Goal: Information Seeking & Learning: Learn about a topic

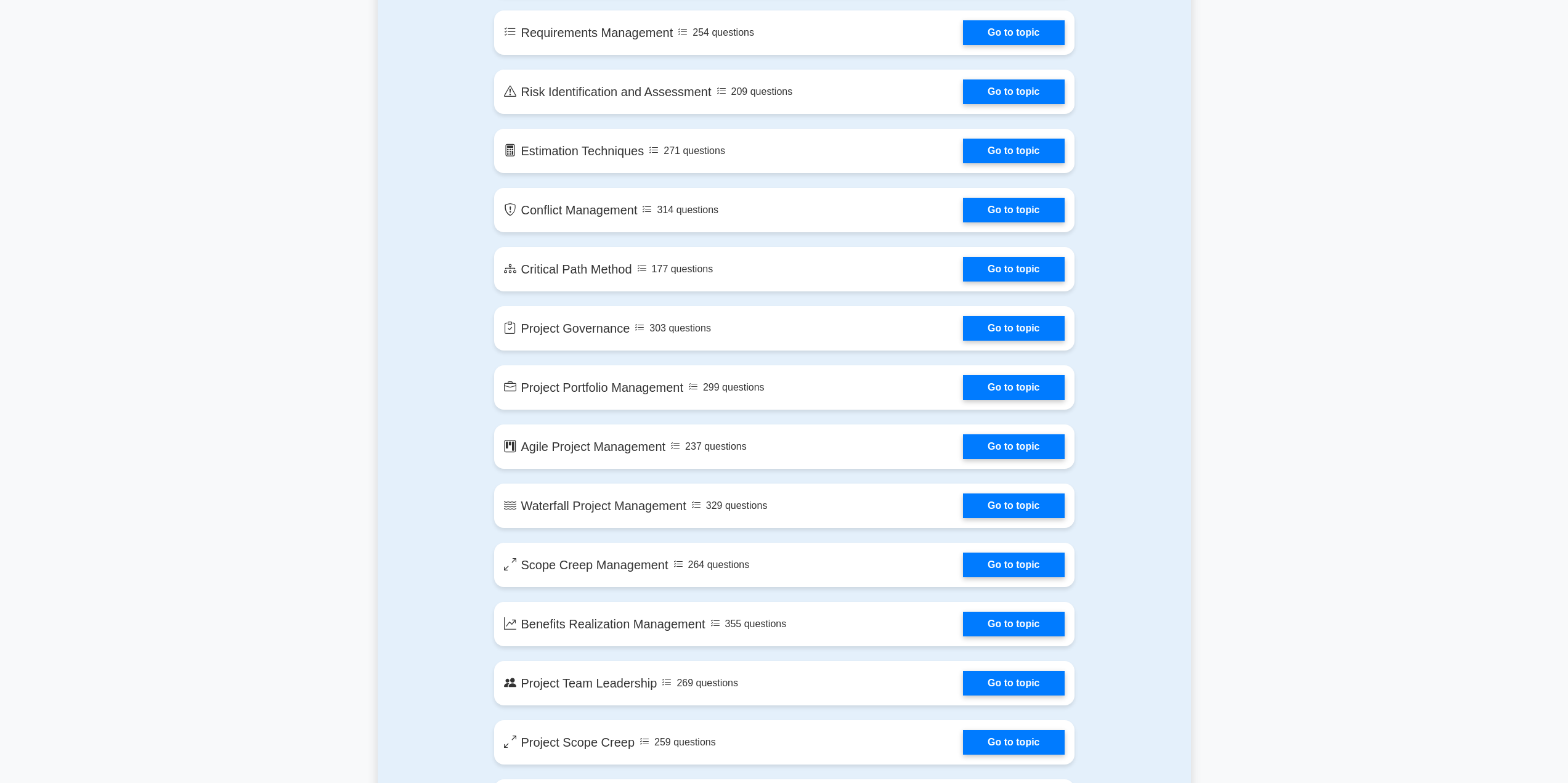
scroll to position [2341, 0]
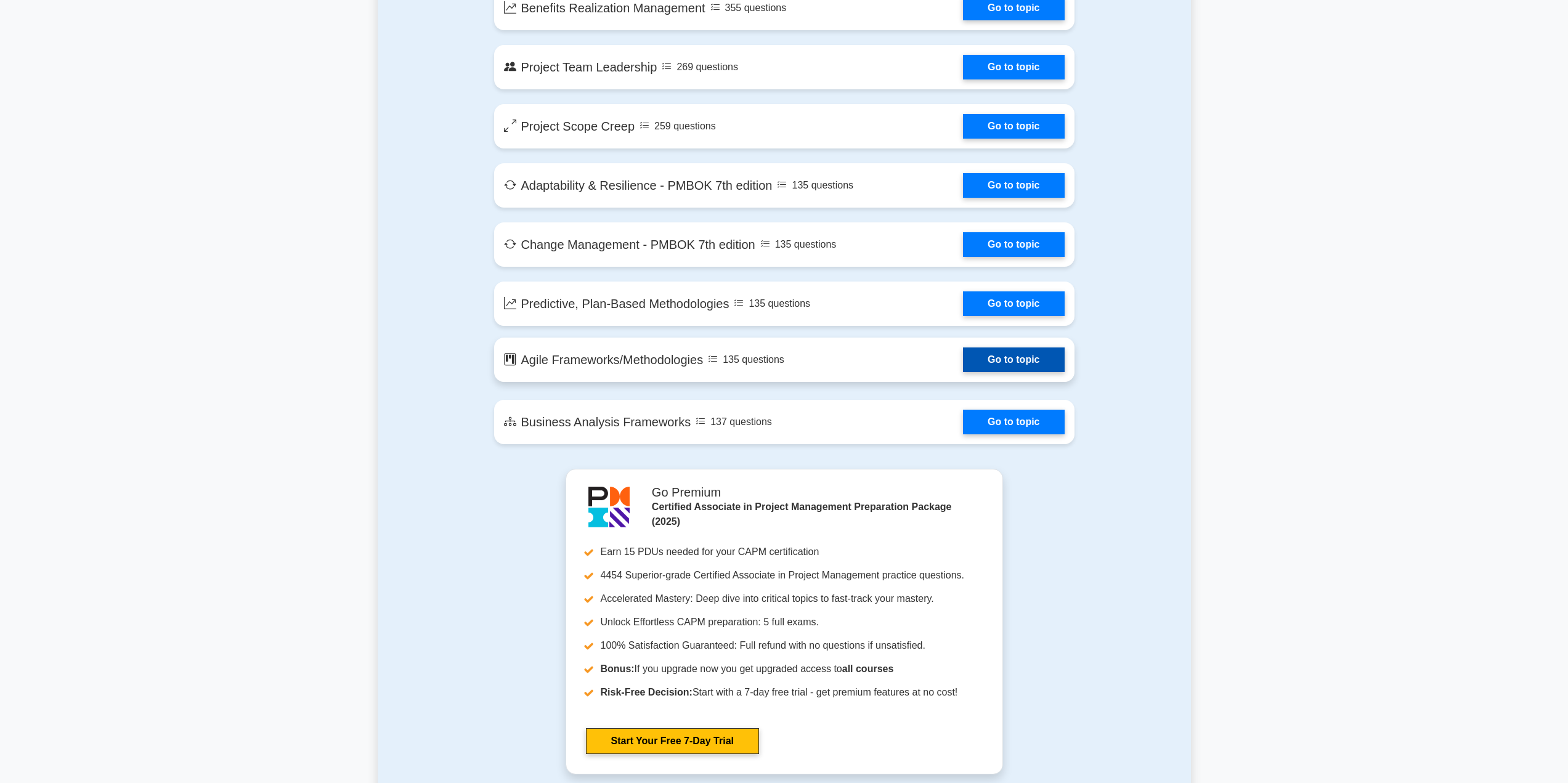
click at [1008, 365] on link "Go to topic" at bounding box center [1013, 359] width 101 height 24
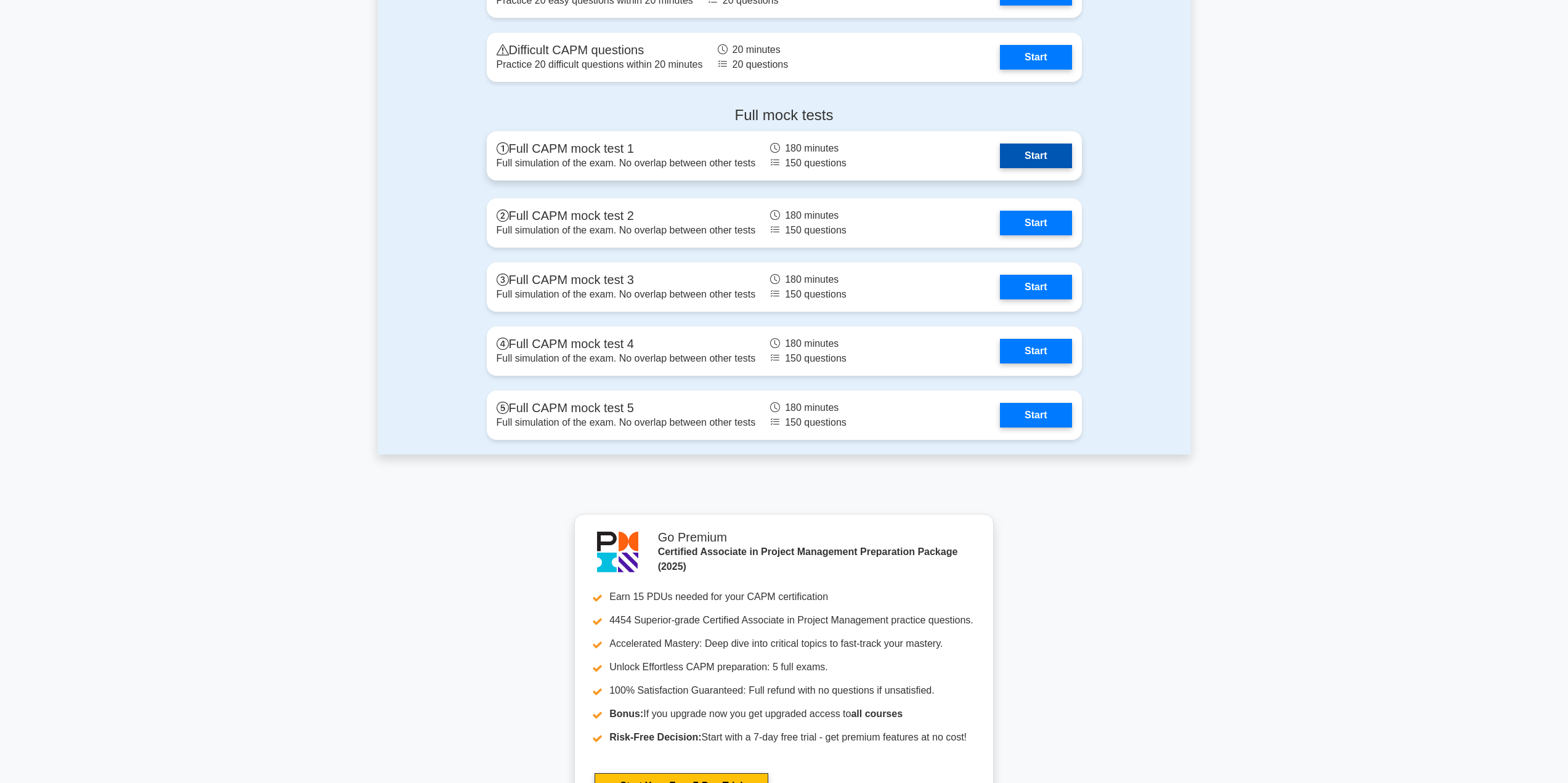
scroll to position [3020, 0]
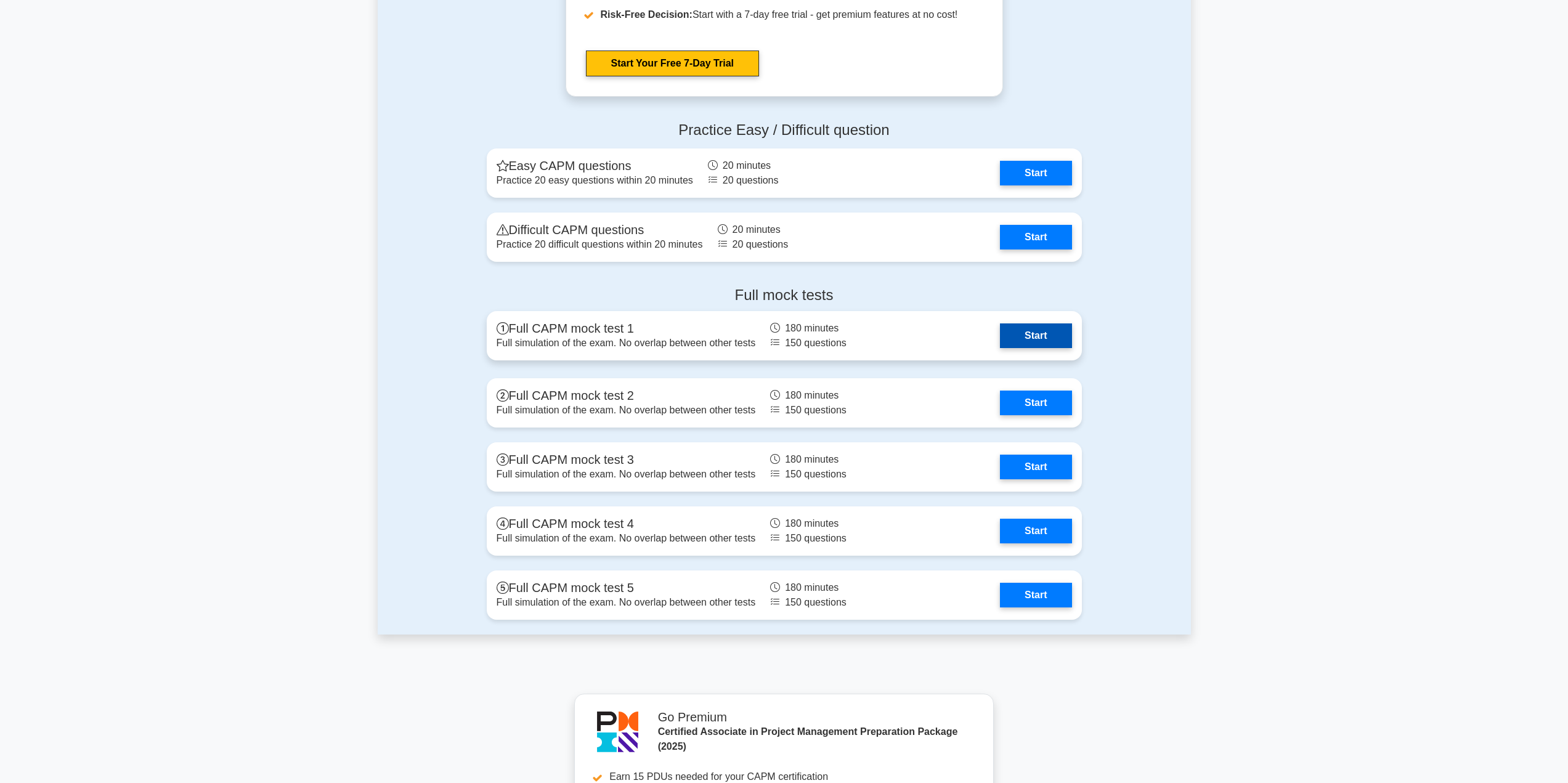
click at [1034, 328] on link "Start" at bounding box center [1035, 335] width 71 height 24
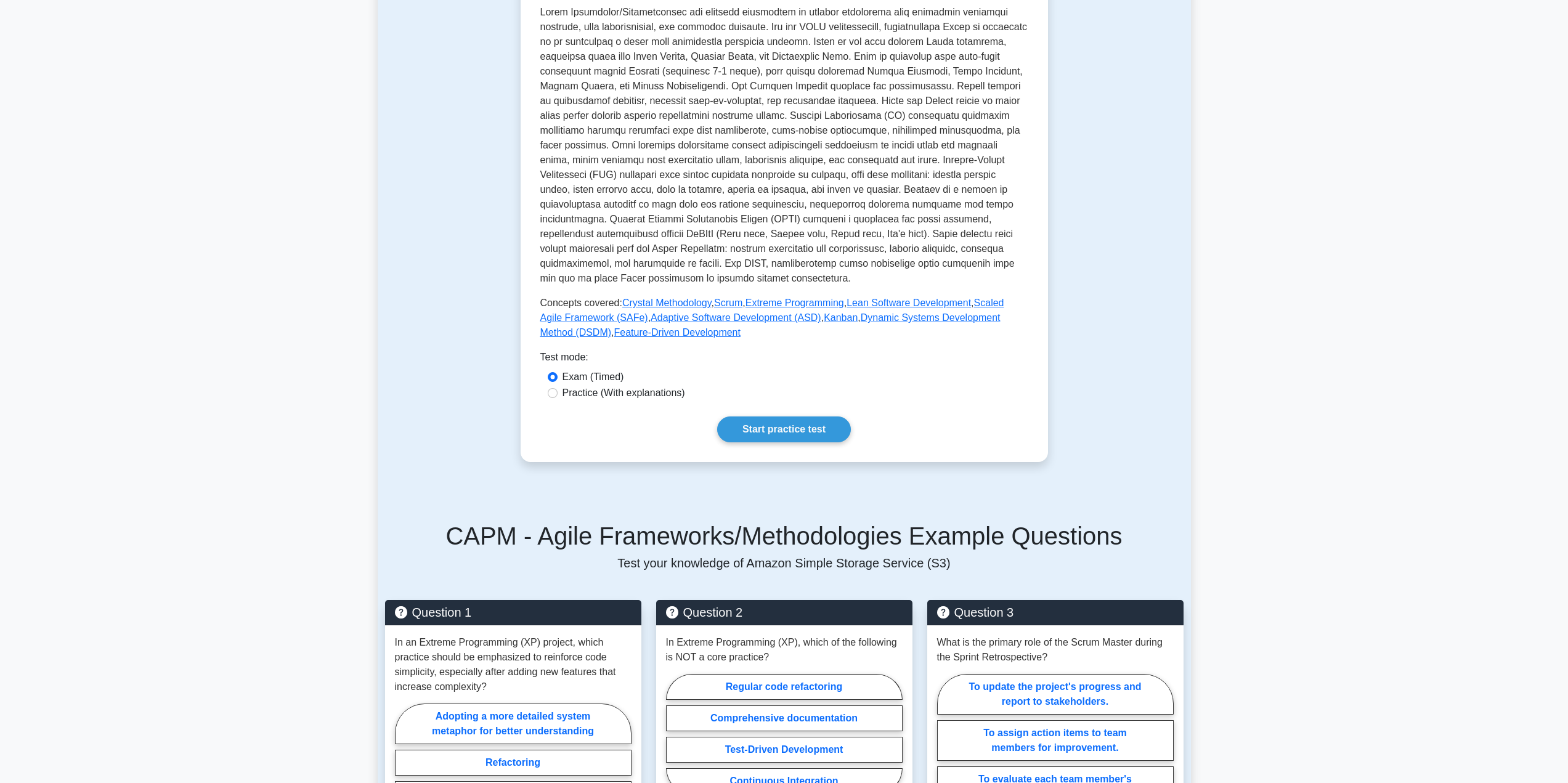
scroll to position [185, 0]
